Goal: Task Accomplishment & Management: Complete application form

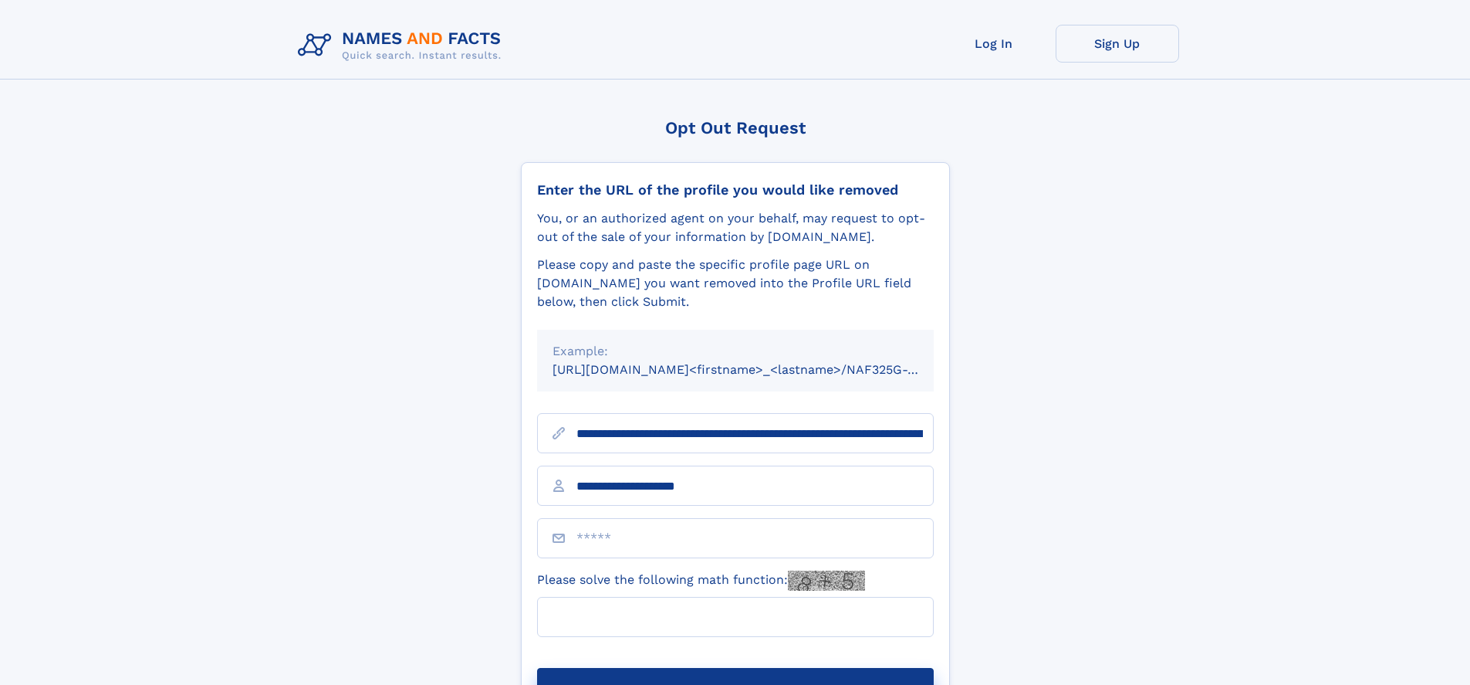
type input "**********"
type input "**"
click at [735, 668] on button "Submit Opt Out Request" at bounding box center [735, 692] width 397 height 49
